Goal: Find contact information: Find contact information

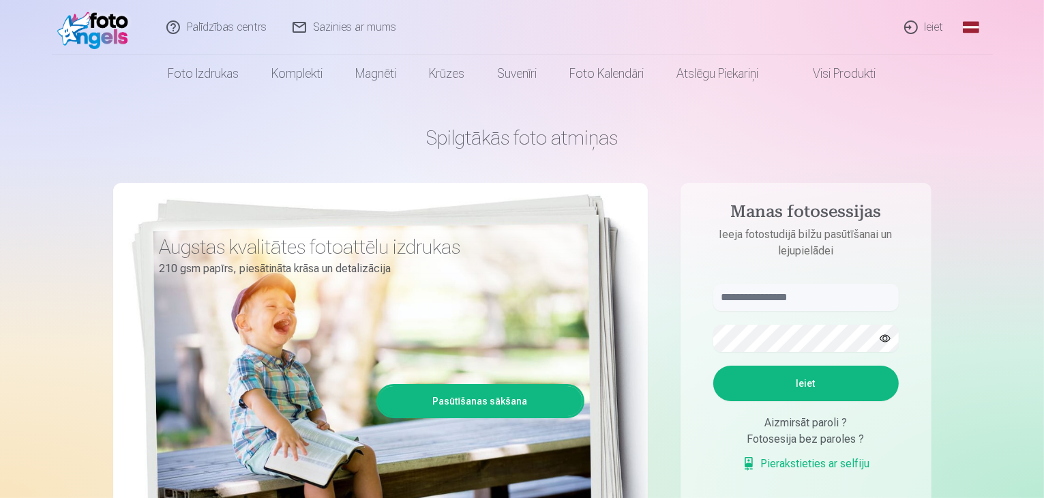
click at [338, 27] on link "Sazinies ar mums" at bounding box center [345, 27] width 130 height 55
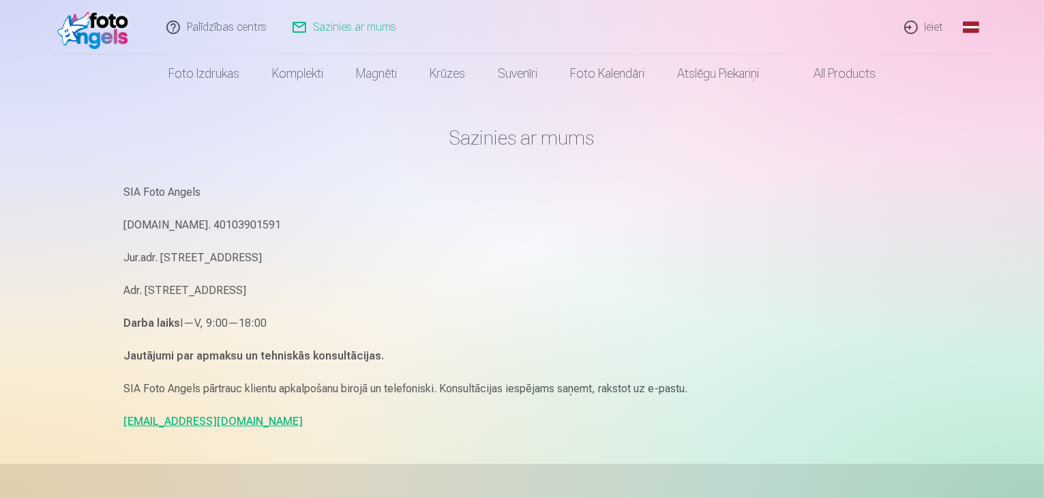
click at [164, 424] on link "[EMAIL_ADDRESS][DOMAIN_NAME]" at bounding box center [213, 421] width 179 height 13
click at [282, 428] on p "[EMAIL_ADDRESS][DOMAIN_NAME]" at bounding box center [522, 421] width 796 height 19
